Goal: Manage account settings

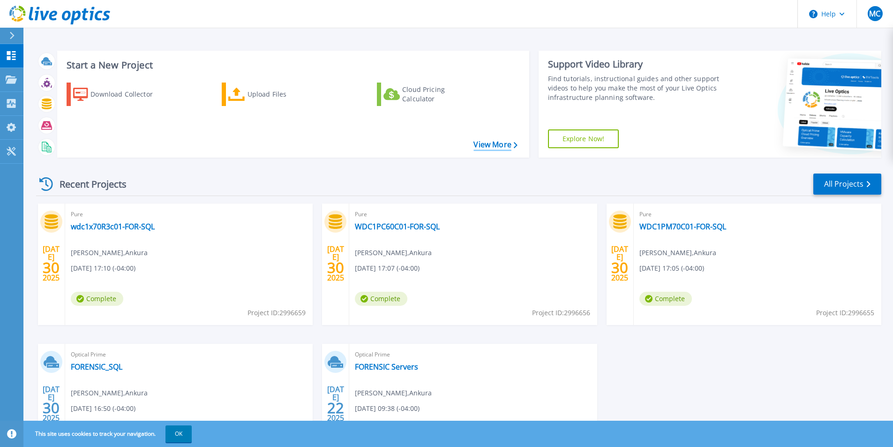
click at [501, 141] on link "View More" at bounding box center [495, 144] width 44 height 9
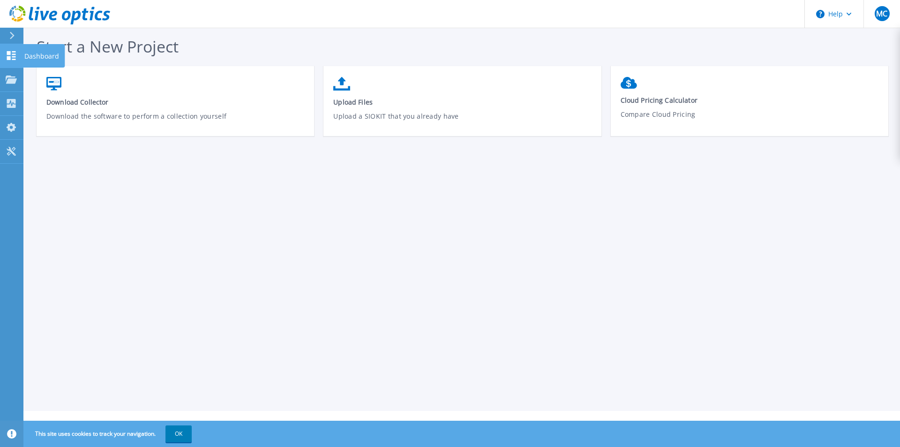
click at [20, 54] on link "Dashboard Dashboard" at bounding box center [11, 56] width 23 height 24
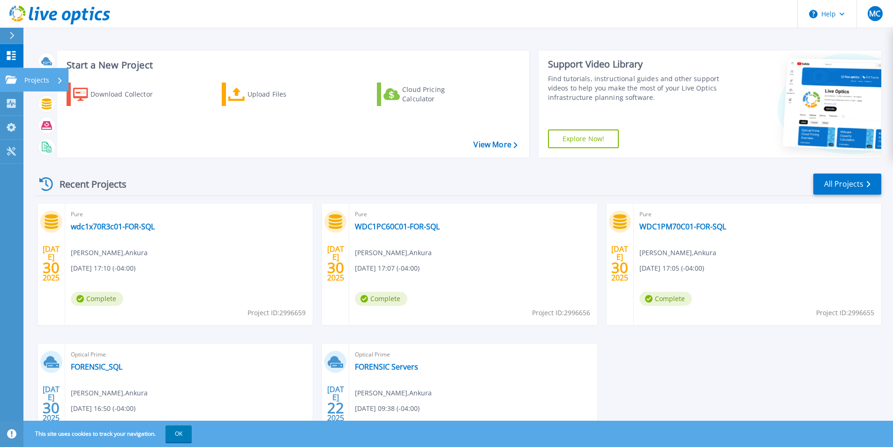
click at [15, 81] on icon at bounding box center [11, 79] width 11 height 8
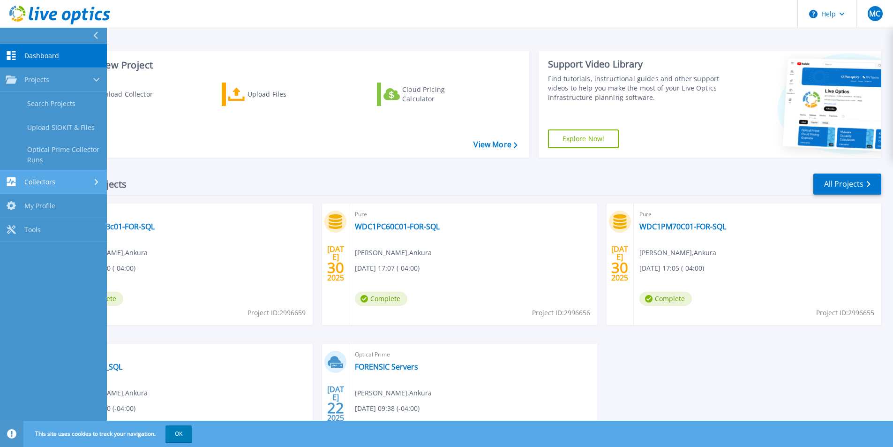
click at [60, 180] on div "Collectors" at bounding box center [54, 181] width 96 height 9
click at [90, 171] on link "My Profile My Profile" at bounding box center [53, 176] width 107 height 24
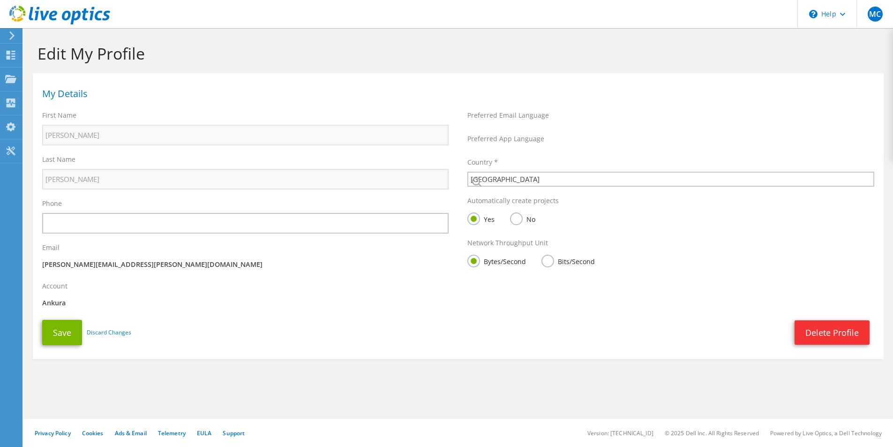
select select "224"
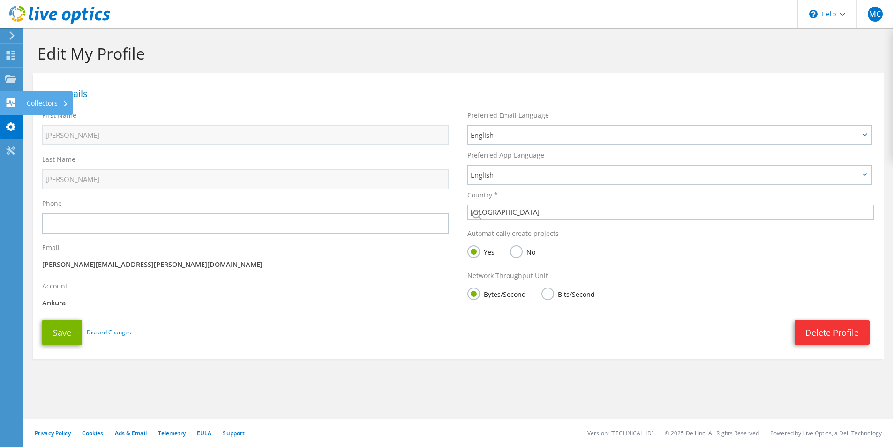
click at [7, 103] on icon at bounding box center [10, 102] width 11 height 9
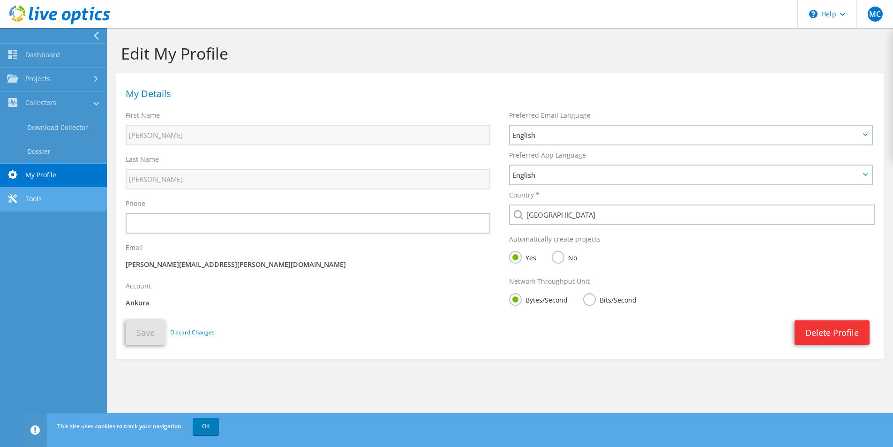
click at [32, 194] on link "Tools" at bounding box center [53, 199] width 107 height 24
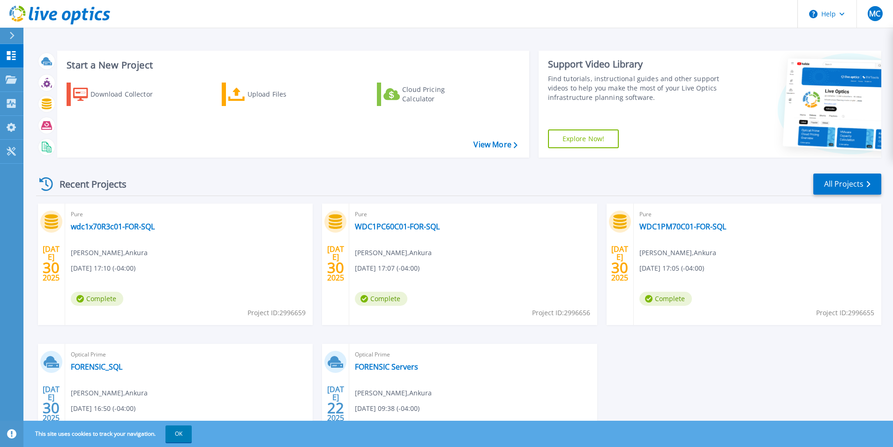
click at [12, 67] on link "Dashboard Dashboard" at bounding box center [11, 56] width 23 height 24
click at [486, 151] on div "Download Collector Upload Files Cloud Pricing Calculator" at bounding box center [291, 114] width 465 height 78
click at [486, 148] on link "View More" at bounding box center [495, 144] width 44 height 9
